Goal: Task Accomplishment & Management: Manage account settings

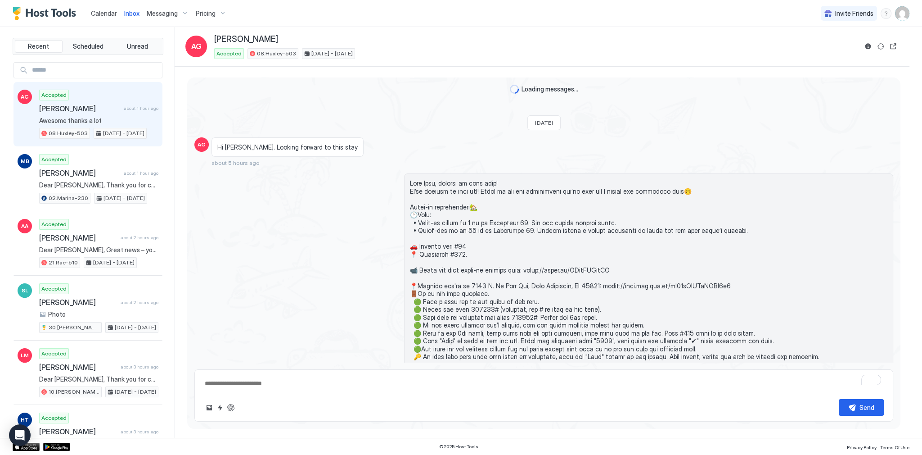
scroll to position [750, 0]
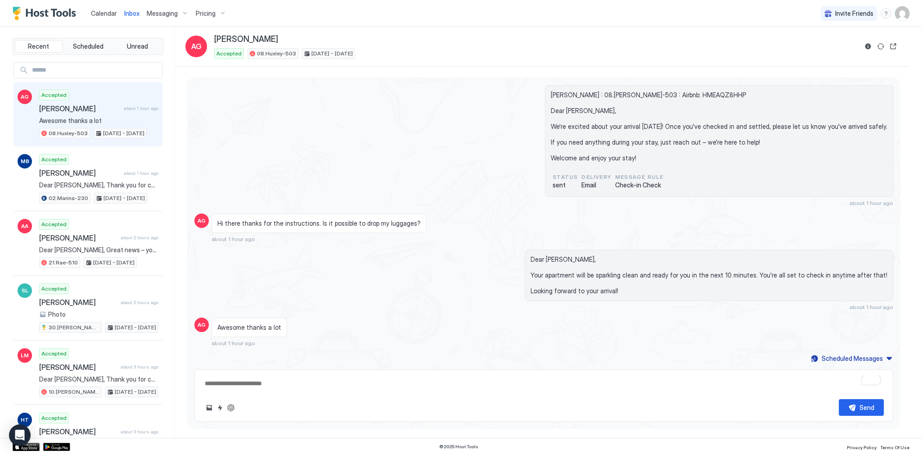
click at [387, 140] on div "Amin Ghafouri : 08.Huxley-503 : Airbnb: HMEAQZ8HHP Dear Amin, We're excited abo…" at bounding box center [543, 145] width 699 height 121
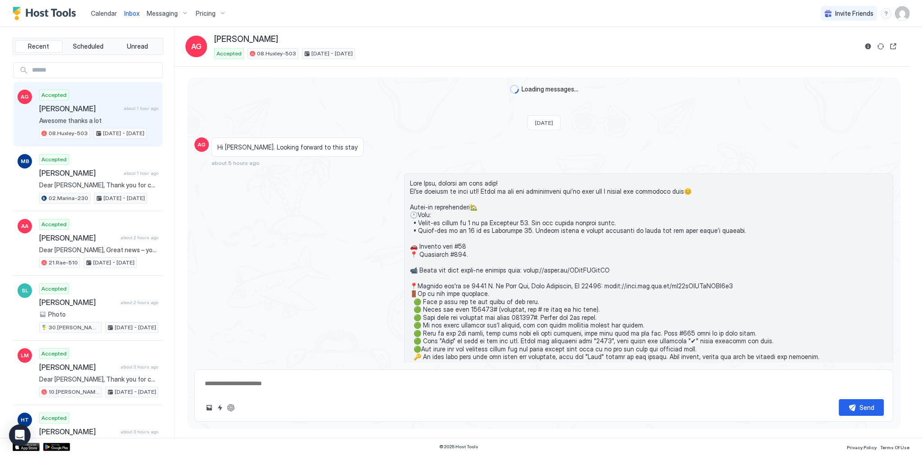
scroll to position [750, 0]
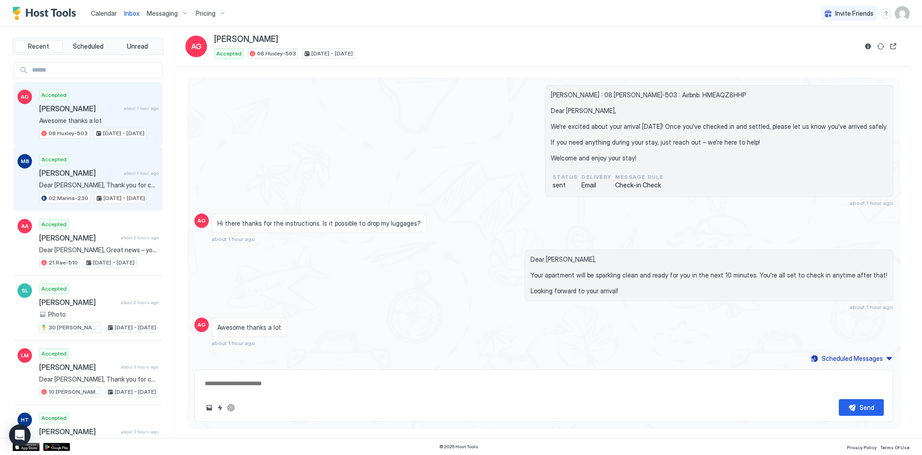
click at [95, 175] on span "[PERSON_NAME]" at bounding box center [79, 172] width 81 height 9
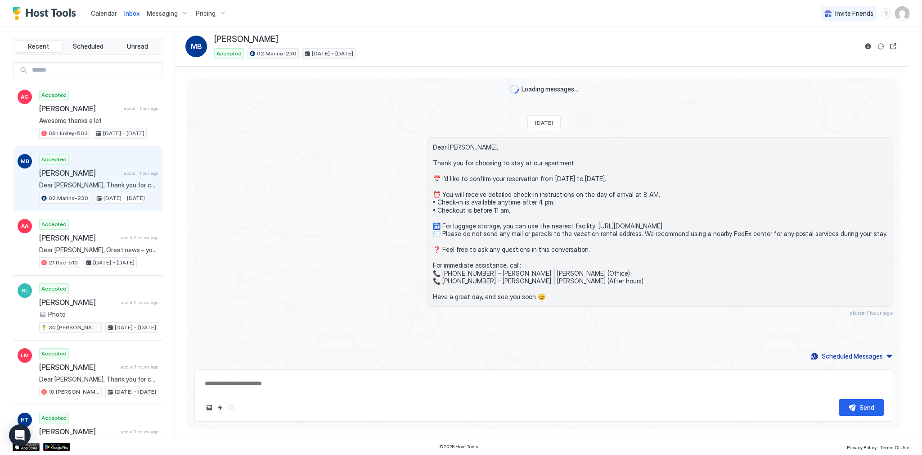
scroll to position [67, 0]
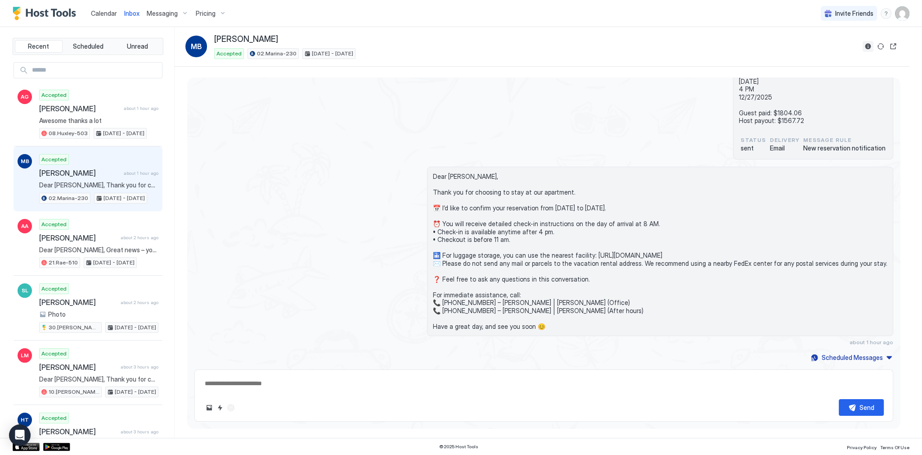
click at [869, 46] on button "Reservation information" at bounding box center [868, 46] width 11 height 11
type textarea "*"
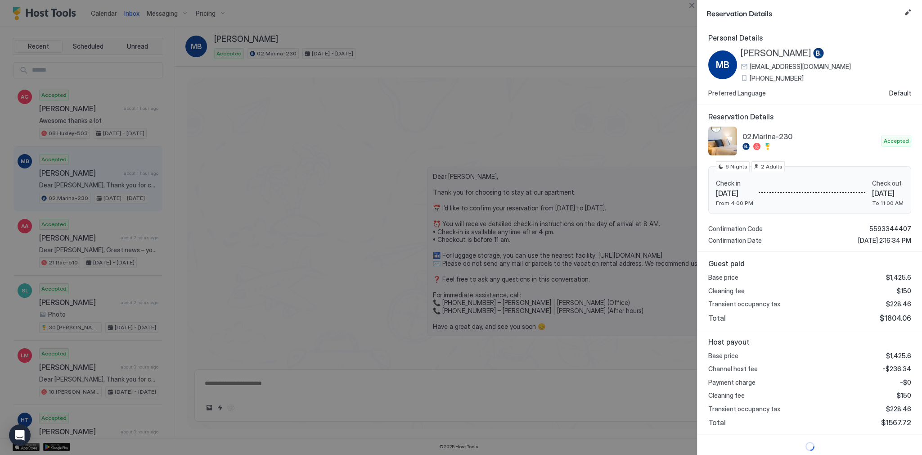
click at [901, 14] on div "Reservation Details" at bounding box center [810, 13] width 225 height 26
click at [906, 11] on button "Edit reservation" at bounding box center [907, 12] width 11 height 11
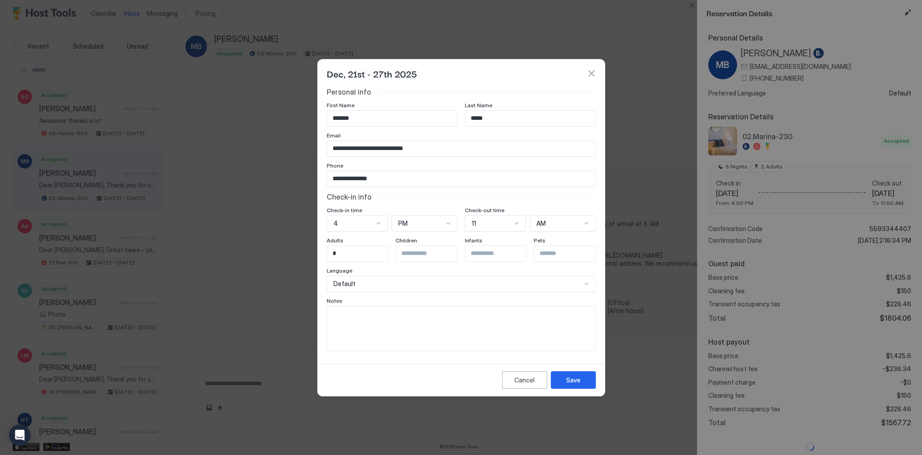
click at [357, 114] on input "*******" at bounding box center [392, 118] width 130 height 15
type input "*******"
type input "*****"
click at [566, 381] on div "Save" at bounding box center [573, 379] width 14 height 9
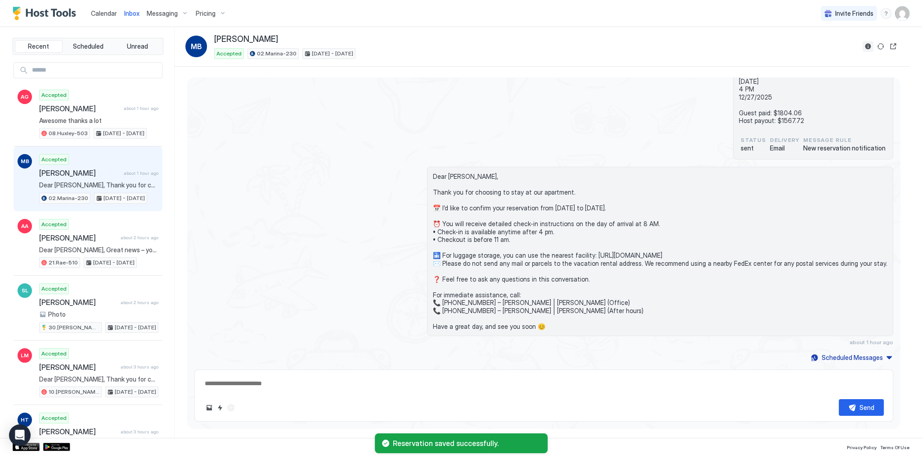
click at [866, 42] on button "Reservation information" at bounding box center [868, 46] width 11 height 11
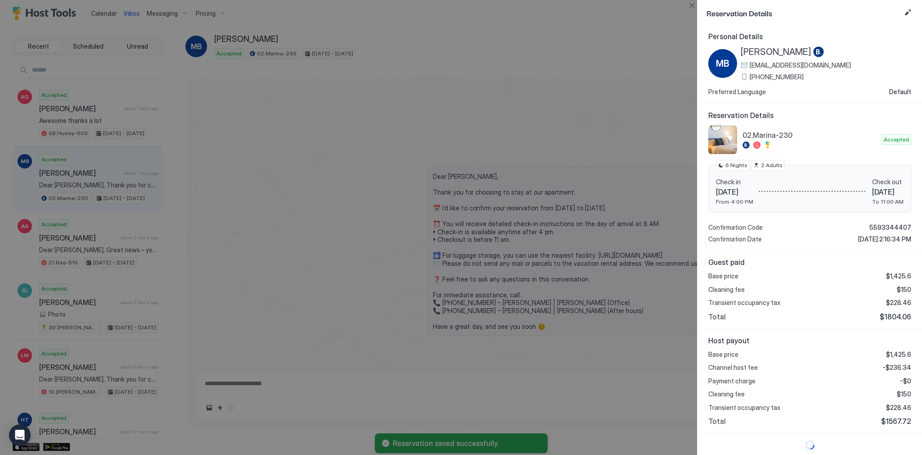
scroll to position [2, 0]
click at [893, 419] on span "$1567.72" at bounding box center [896, 420] width 30 height 9
click at [896, 314] on span "$1804.06" at bounding box center [896, 315] width 32 height 9
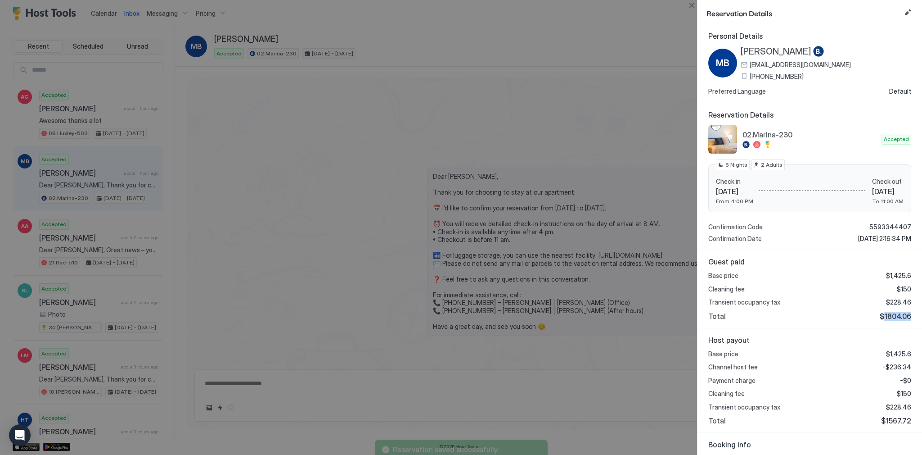
click at [896, 314] on span "$1804.06" at bounding box center [896, 315] width 32 height 9
copy span "1804.06"
click at [904, 365] on span "-$236.34" at bounding box center [897, 367] width 29 height 8
click at [897, 365] on span "-$236.34" at bounding box center [897, 367] width 29 height 8
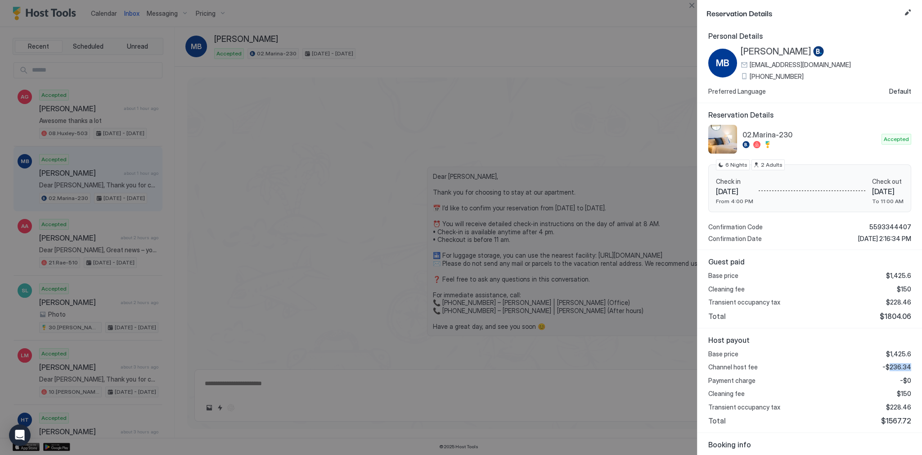
copy span "236.34"
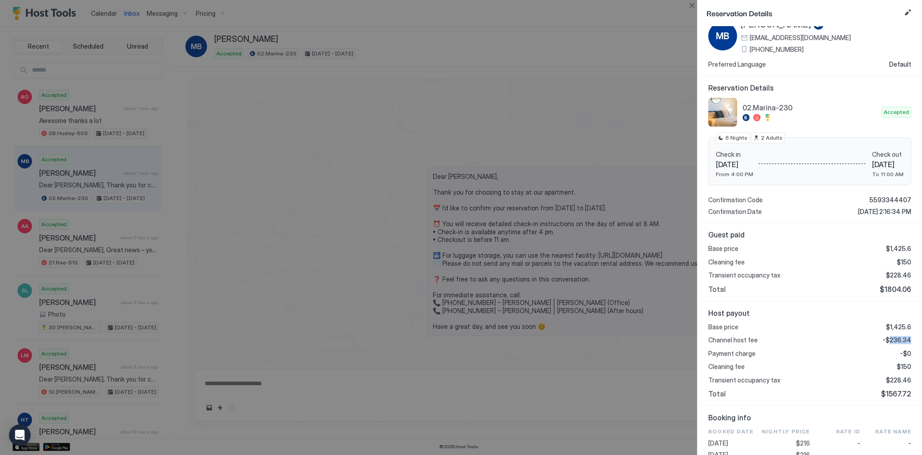
scroll to position [146, 0]
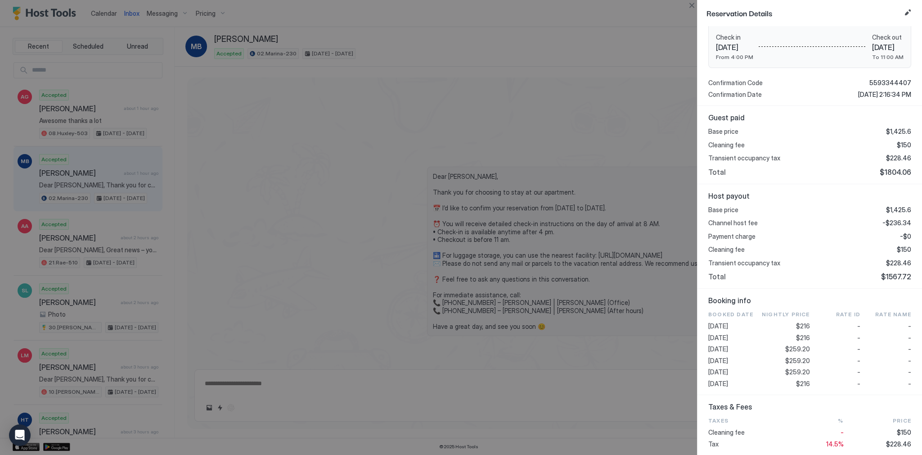
click at [803, 347] on span "$259.20" at bounding box center [797, 349] width 25 height 8
copy span "259.20"
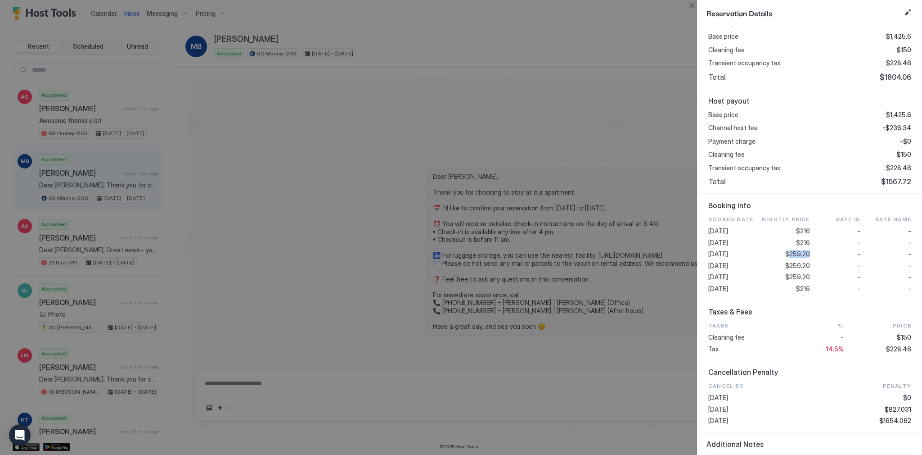
scroll to position [326, 0]
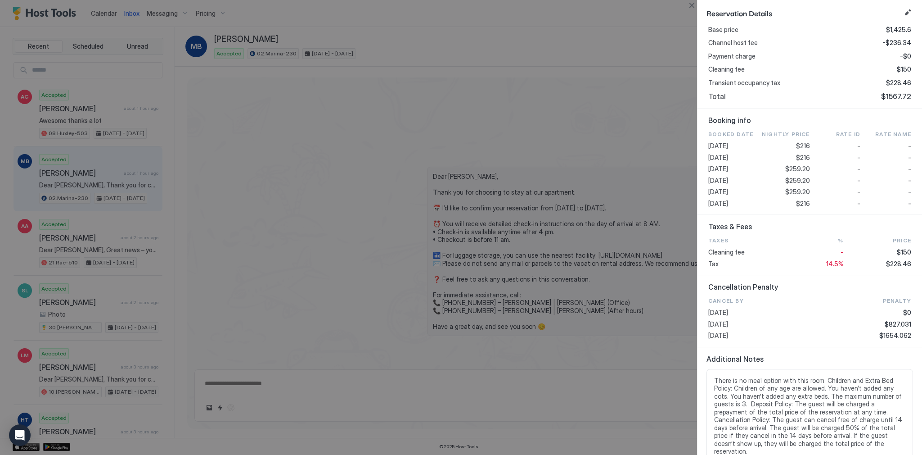
click at [893, 265] on span "$228.46" at bounding box center [898, 264] width 25 height 8
copy span "228.46"
click at [207, 118] on div at bounding box center [461, 227] width 922 height 455
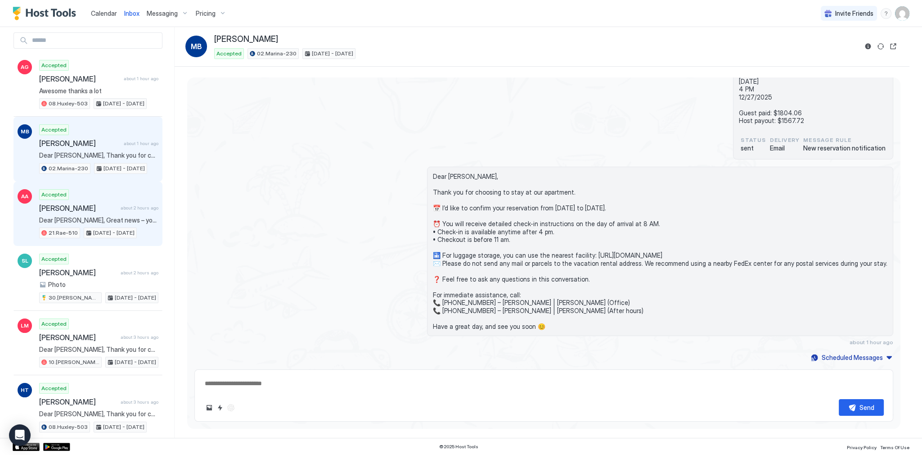
scroll to position [36, 0]
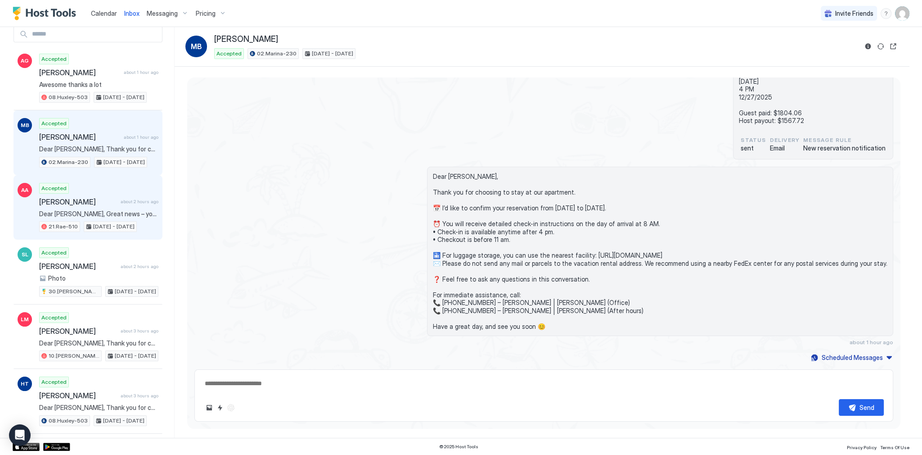
click at [99, 212] on span "Dear [PERSON_NAME], Great news – your apartment is sparkling clean and ready fo…" at bounding box center [98, 214] width 119 height 8
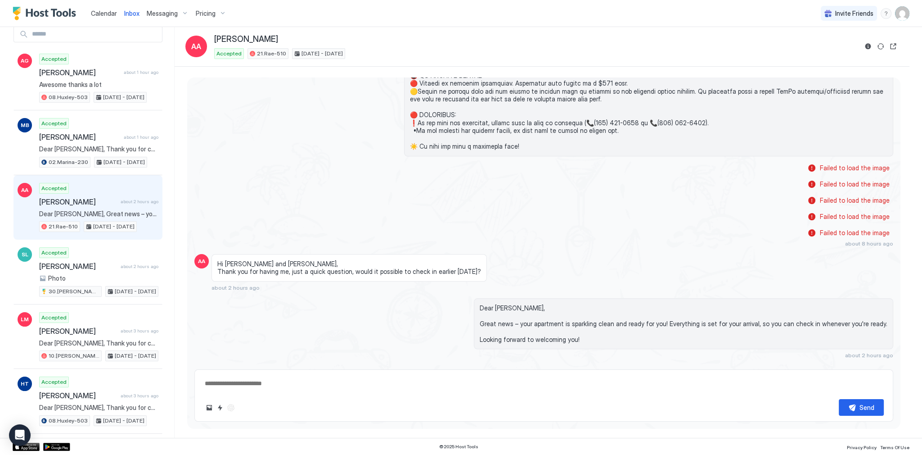
scroll to position [1043, 0]
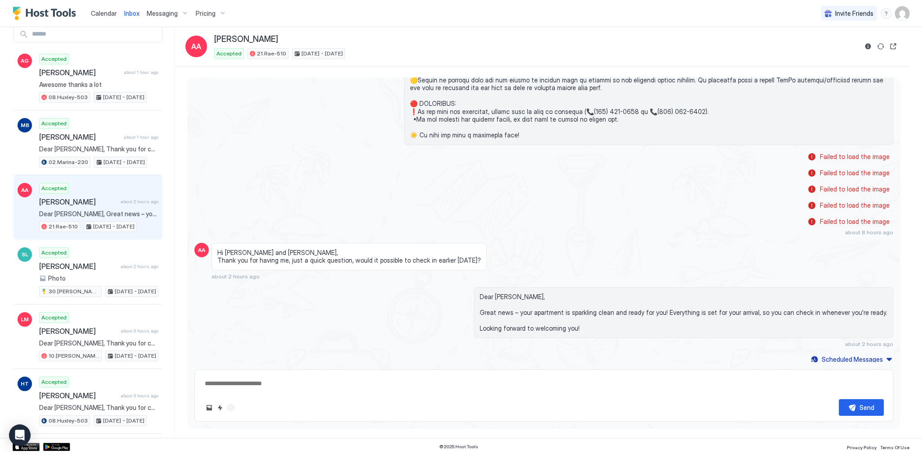
click at [115, 17] on link "Calendar" at bounding box center [104, 13] width 26 height 9
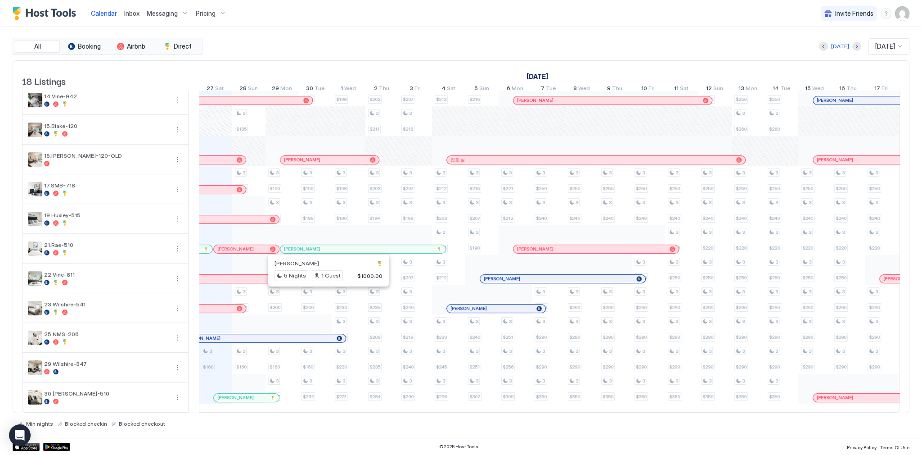
scroll to position [230, 0]
click at [124, 12] on span "Inbox" at bounding box center [131, 13] width 15 height 8
click at [125, 12] on span "Inbox" at bounding box center [131, 13] width 15 height 8
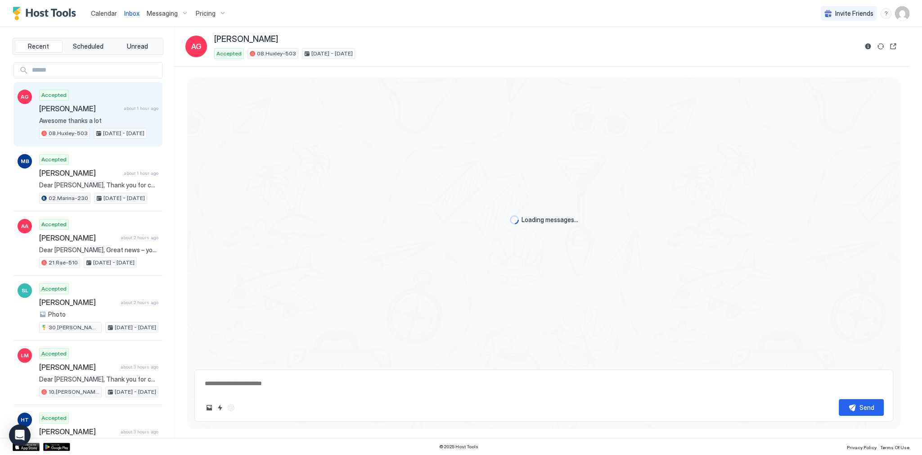
type textarea "*"
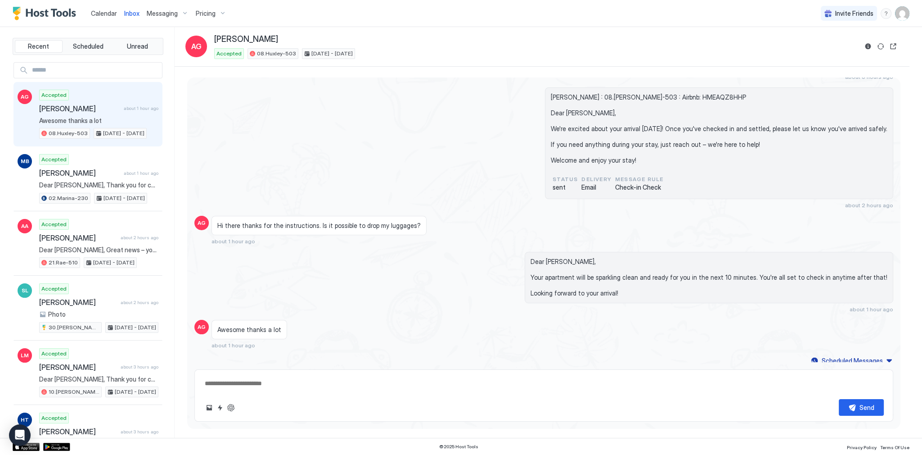
scroll to position [750, 0]
click at [111, 11] on span "Calendar" at bounding box center [104, 13] width 26 height 8
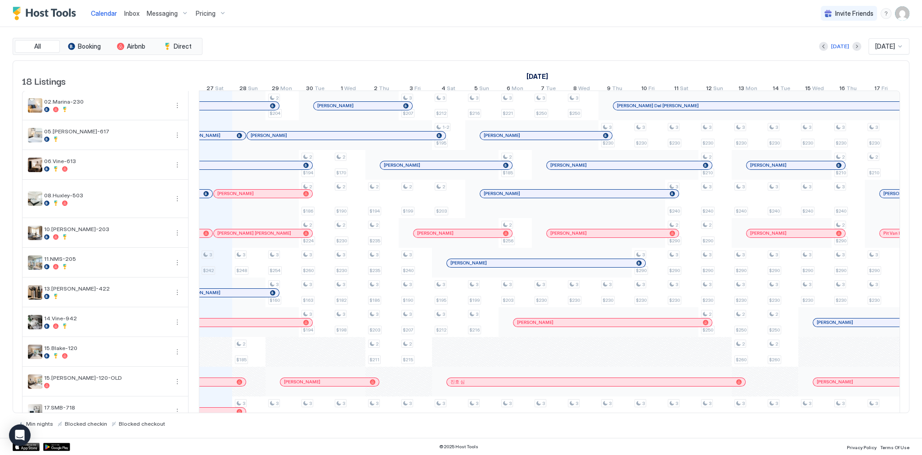
scroll to position [0, 500]
click at [698, 31] on div "All Booking Airbnb Direct [DATE] [DATE] 18 Listings [DATE] [DATE] [DATE] 12 Fri…" at bounding box center [461, 232] width 897 height 410
